Goal: Task Accomplishment & Management: Use online tool/utility

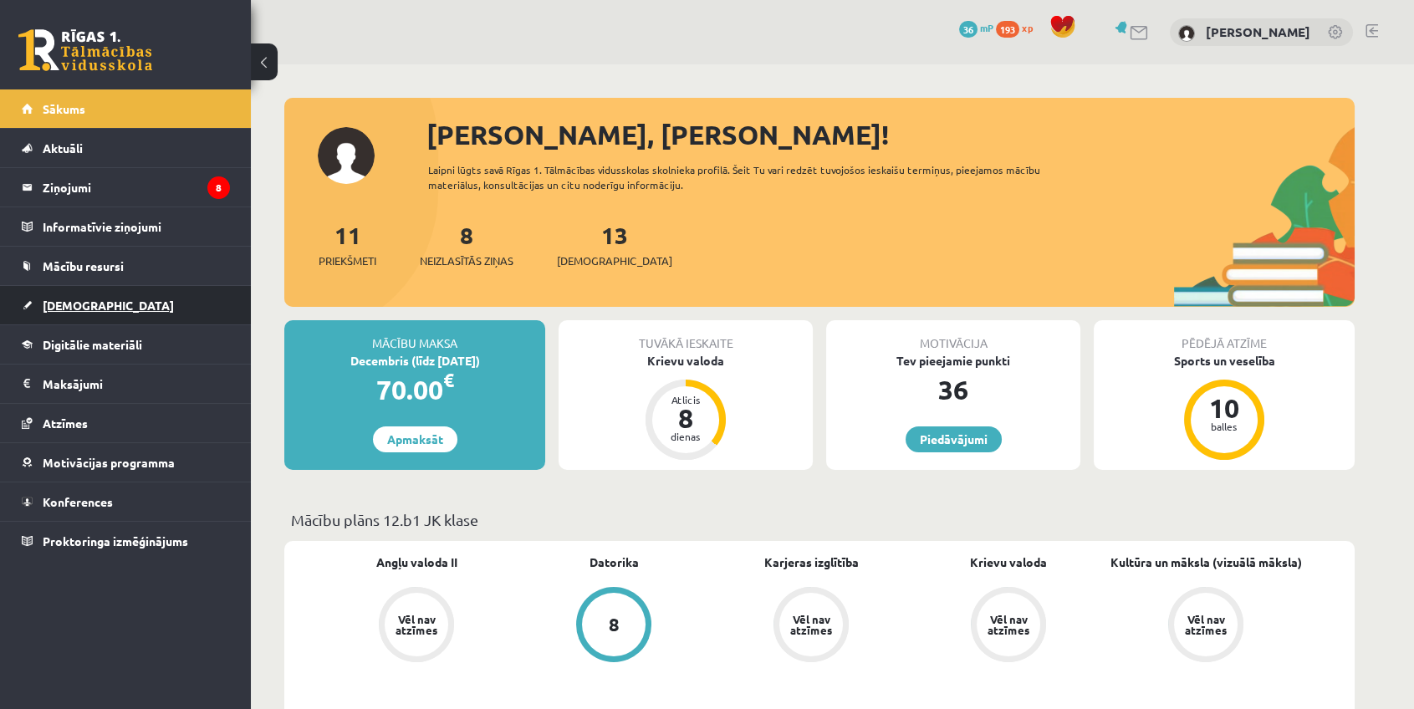
click at [182, 295] on link "[DEMOGRAPHIC_DATA]" at bounding box center [126, 305] width 208 height 38
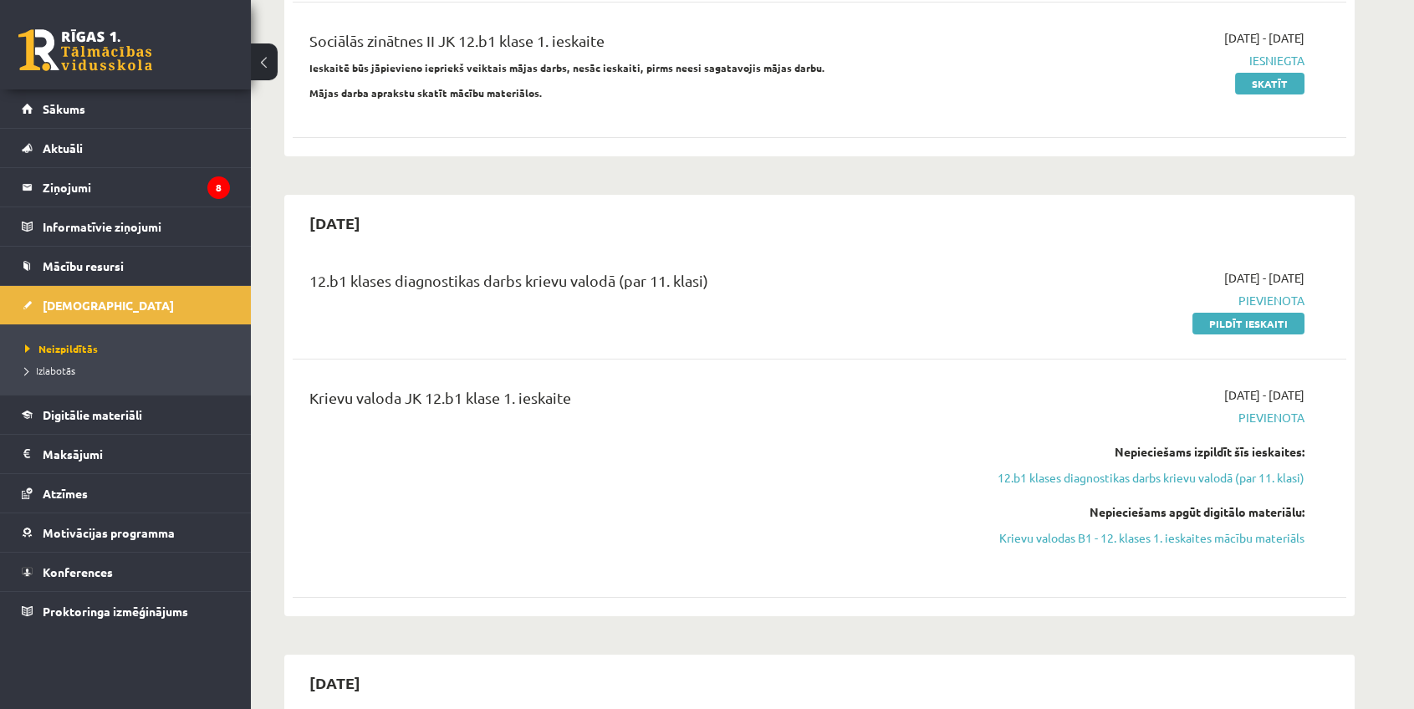
scroll to position [456, 0]
click at [186, 481] on link "Atzīmes" at bounding box center [126, 493] width 208 height 38
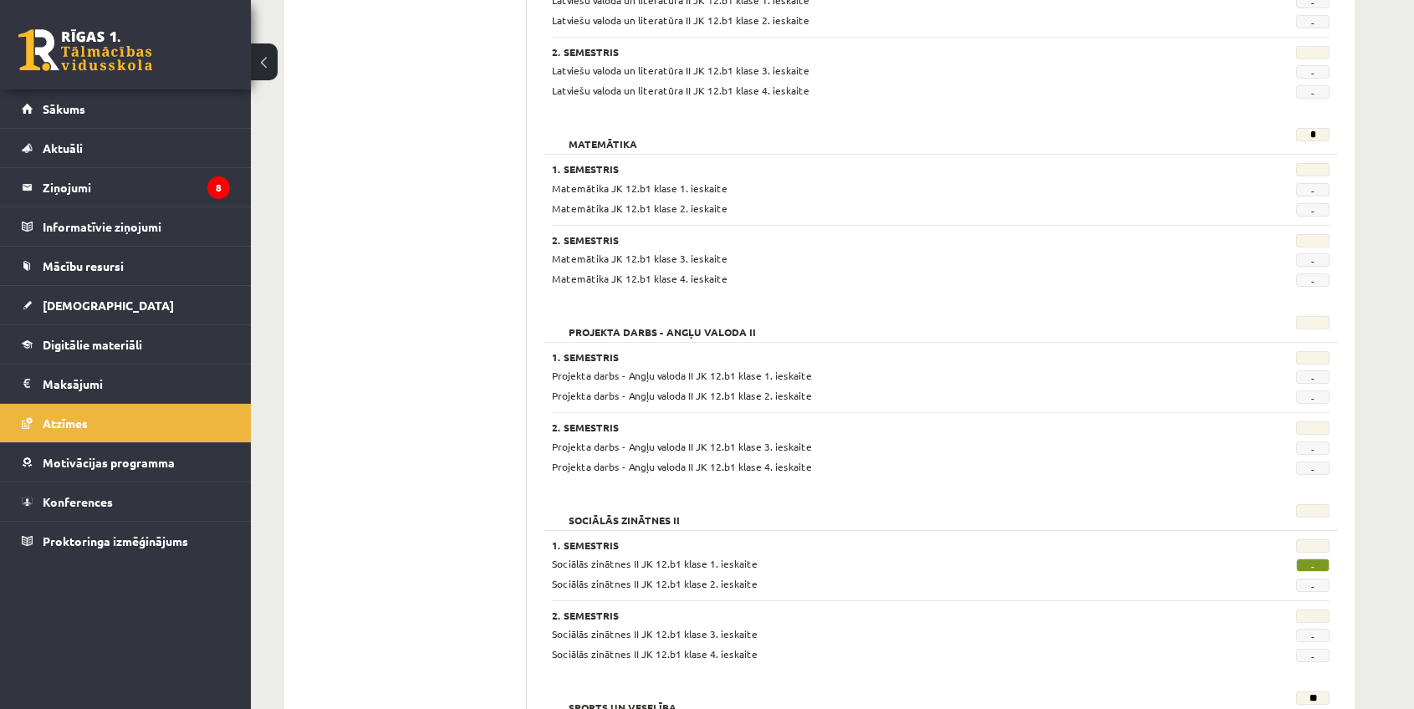
scroll to position [1140, 0]
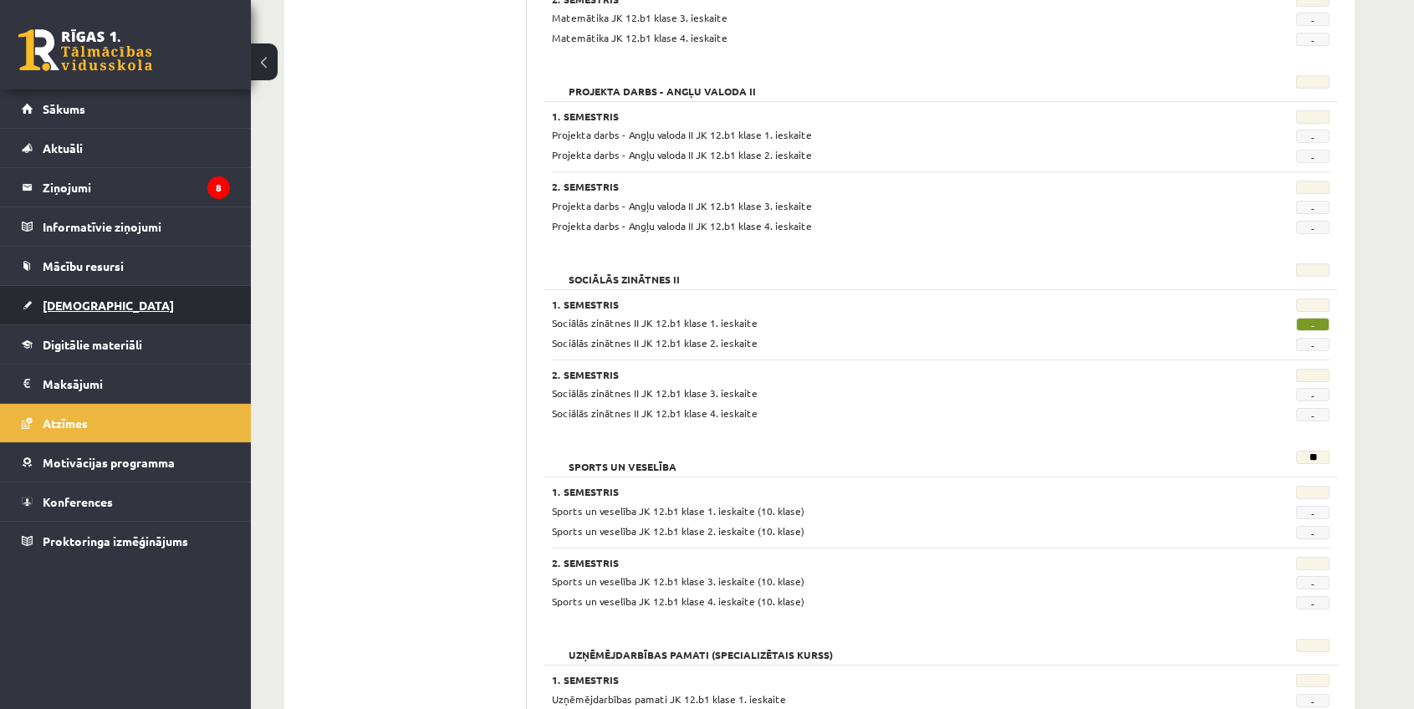
click at [172, 309] on link "[DEMOGRAPHIC_DATA]" at bounding box center [126, 305] width 208 height 38
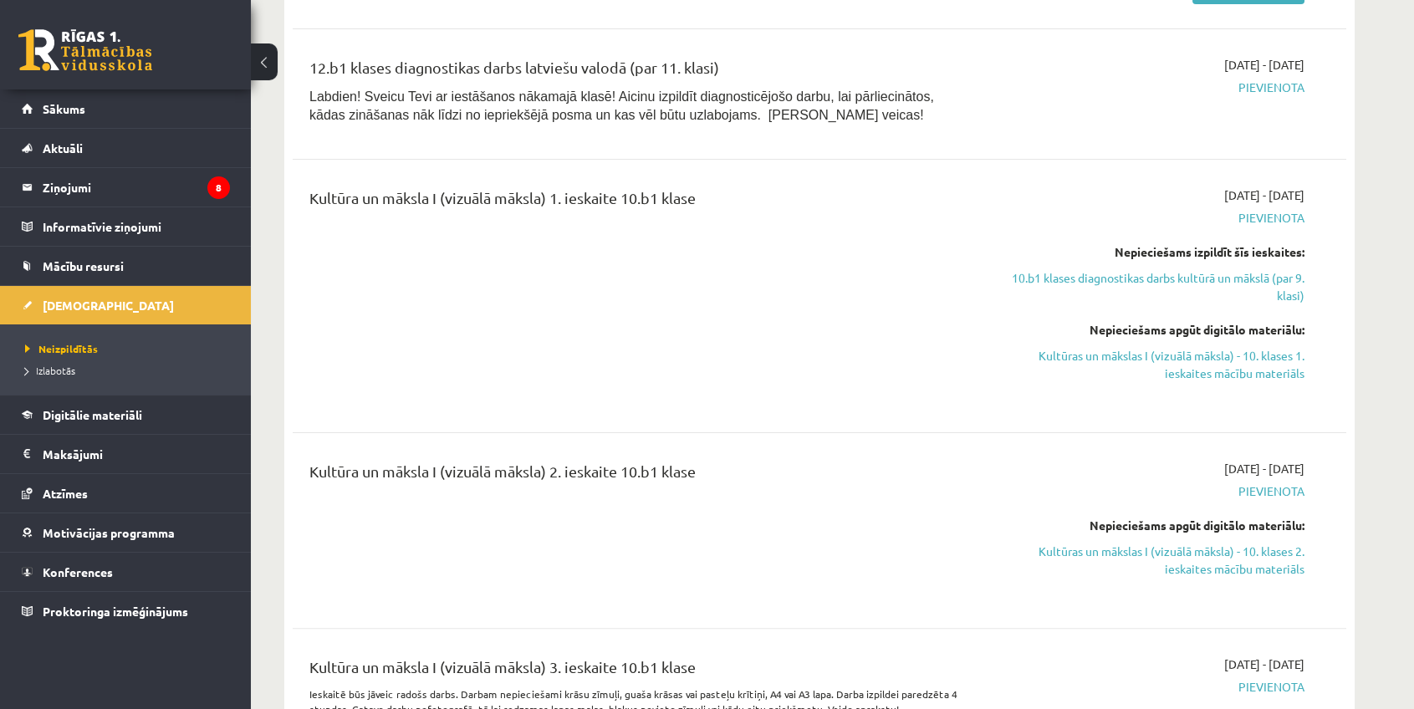
scroll to position [1368, 0]
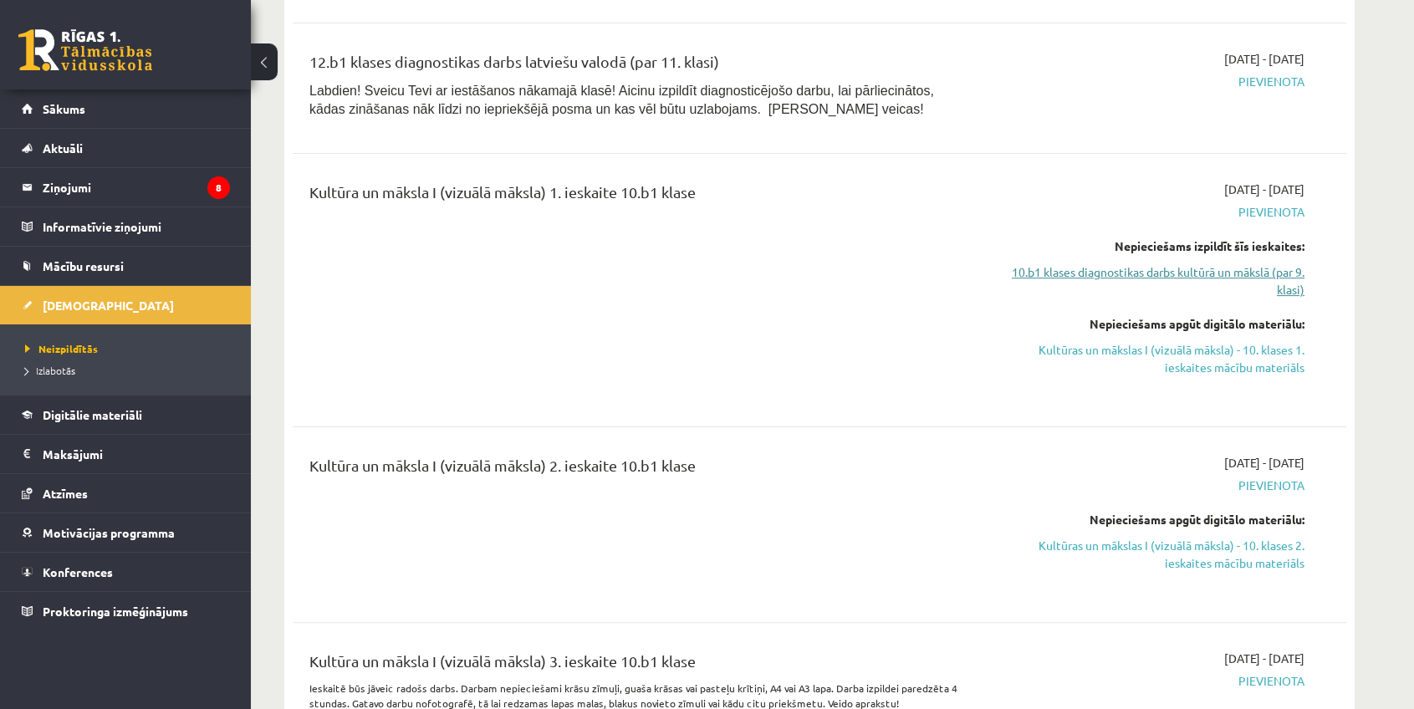
click at [1135, 263] on link "10.b1 klases diagnostikas darbs kultūrā un mākslā (par 9. klasi)" at bounding box center [1146, 280] width 315 height 35
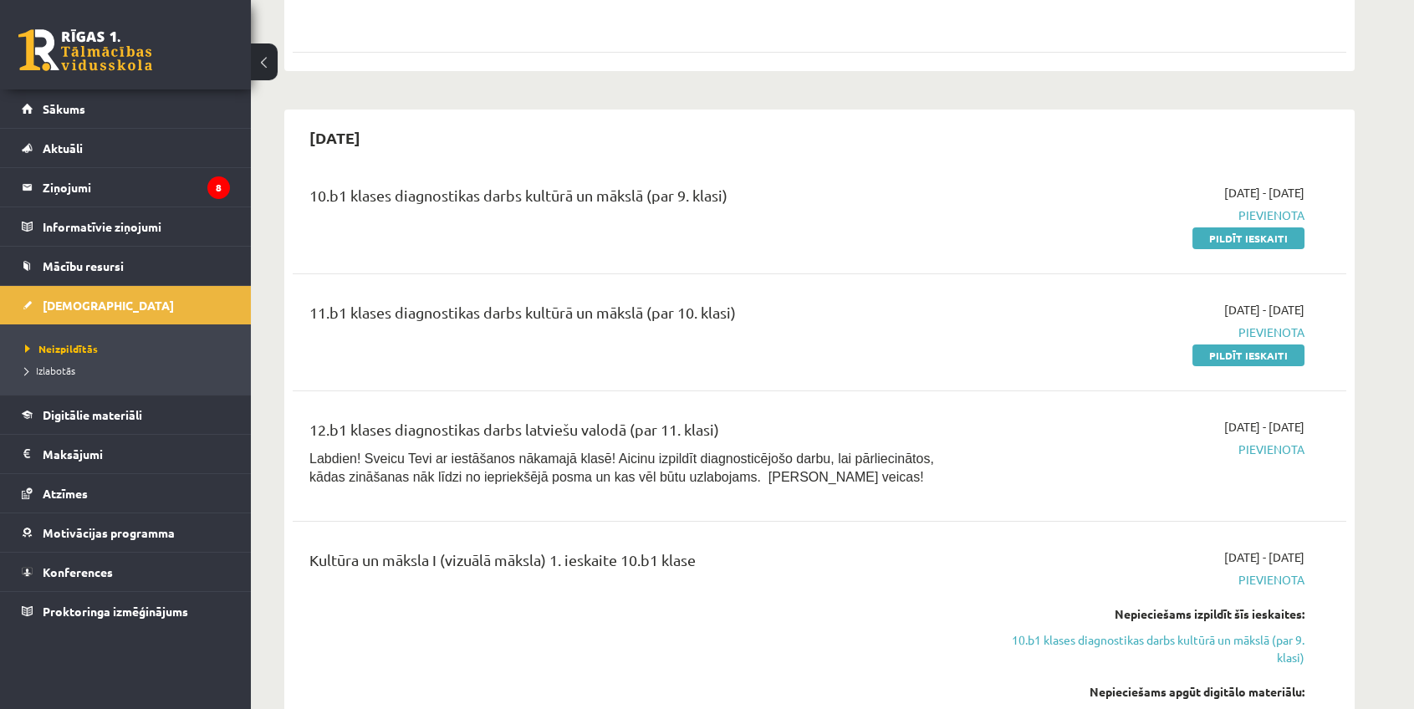
scroll to position [934, 0]
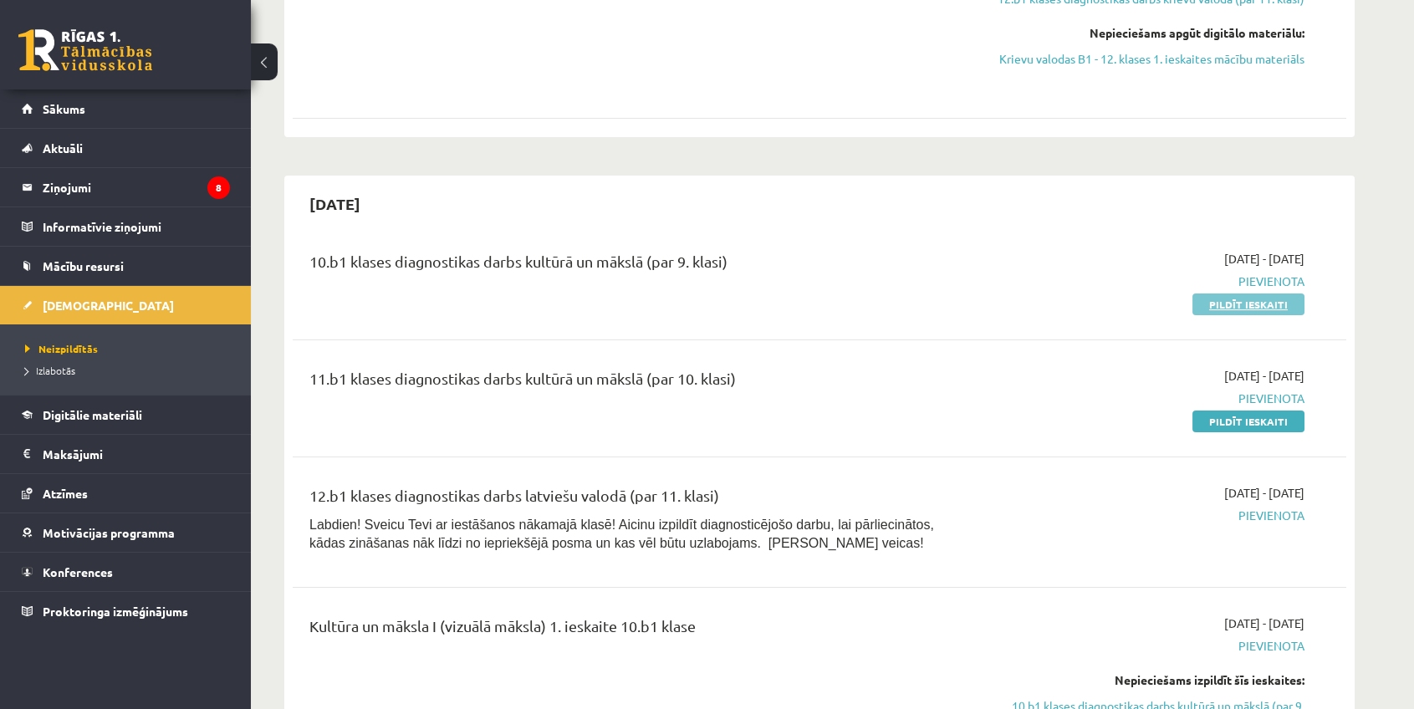
click at [1244, 298] on link "Pildīt ieskaiti" at bounding box center [1248, 304] width 112 height 22
